Goal: Find specific page/section: Find specific page/section

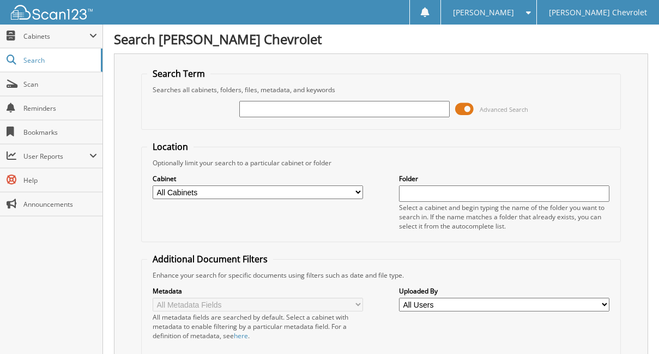
click at [357, 111] on input "text" at bounding box center [344, 109] width 210 height 16
type input "373799"
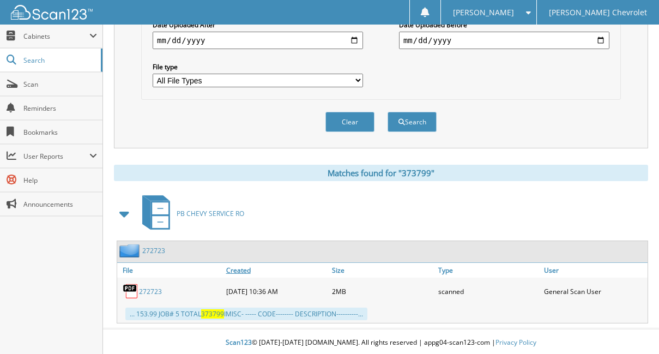
scroll to position [335, 0]
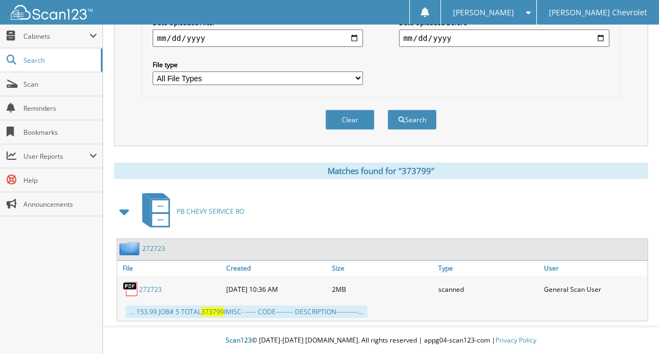
click at [483, 211] on div "PB CHEVY SERVICE RO" at bounding box center [381, 211] width 534 height 43
click at [217, 310] on span "373799" at bounding box center [212, 311] width 23 height 9
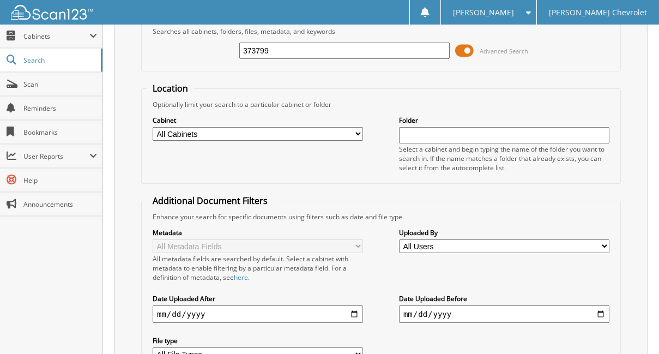
scroll to position [0, 0]
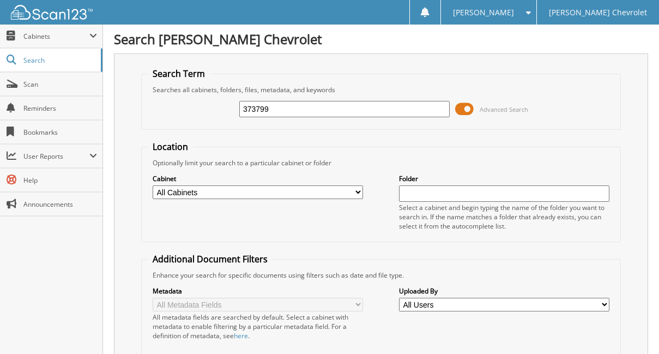
click at [294, 108] on input "373799" at bounding box center [344, 109] width 210 height 16
click at [33, 38] on span "Cabinets" at bounding box center [56, 36] width 66 height 9
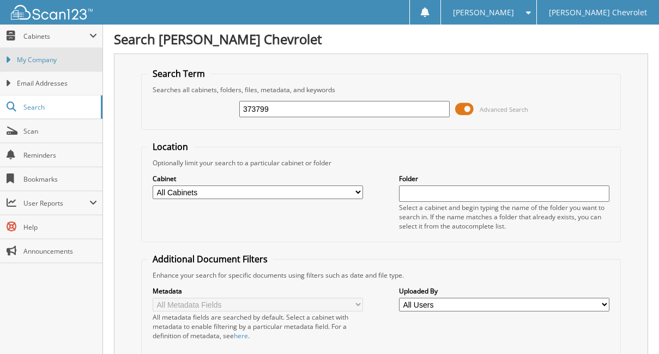
click at [55, 63] on span "My Company" at bounding box center [57, 60] width 80 height 10
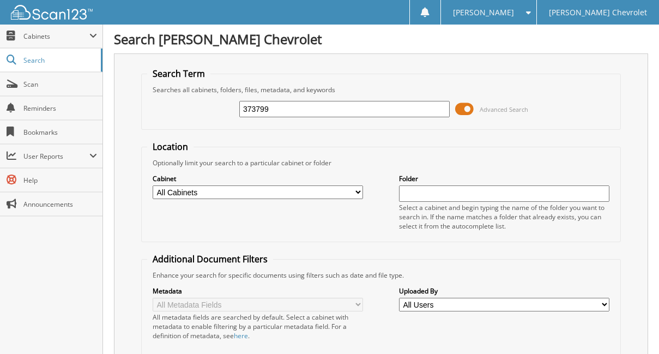
type input "373799"
